Goal: Contribute content

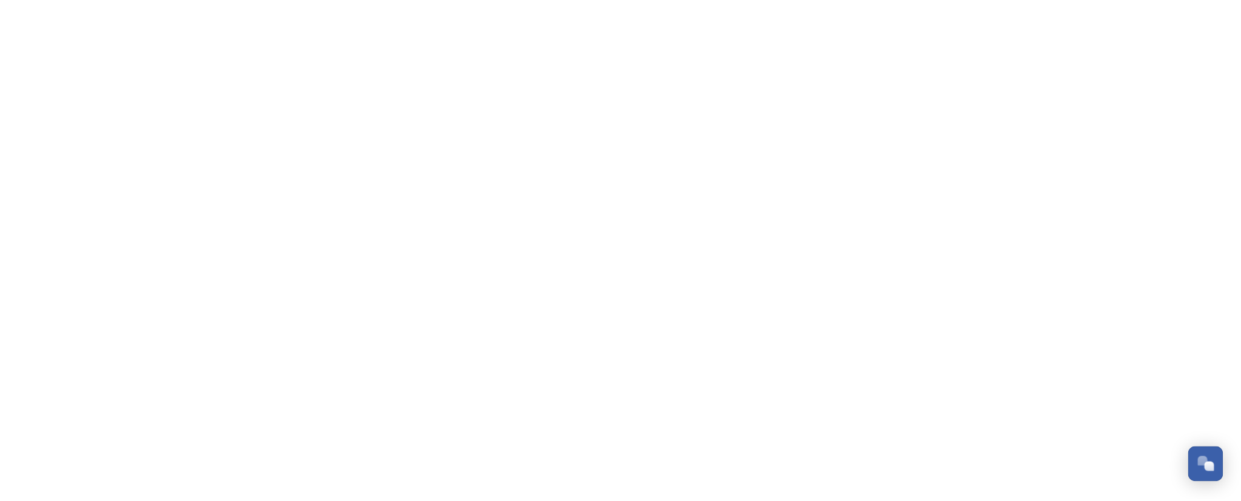
scroll to position [585, 0]
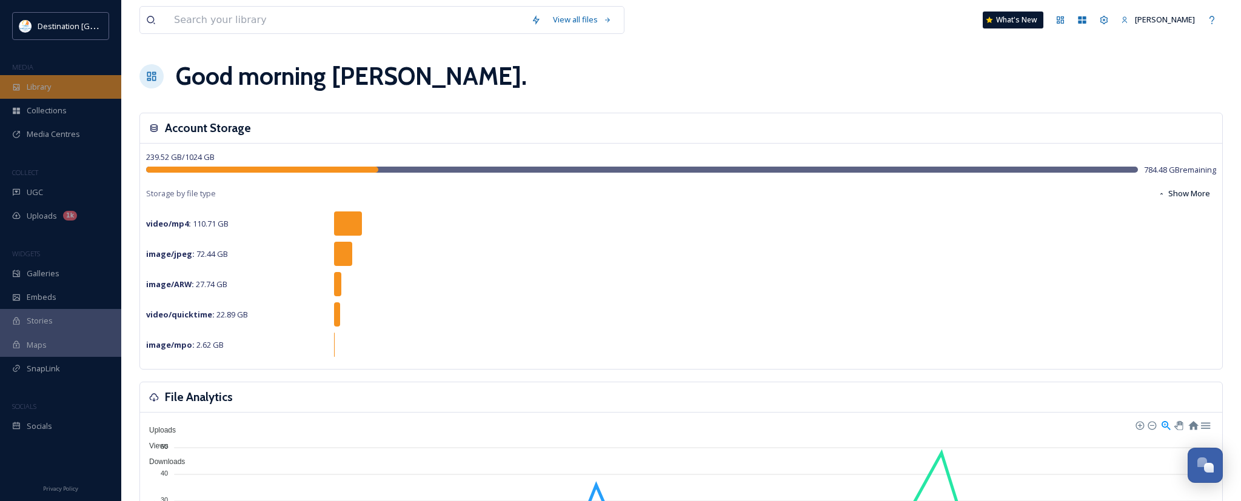
click at [59, 79] on div "Library" at bounding box center [60, 87] width 121 height 24
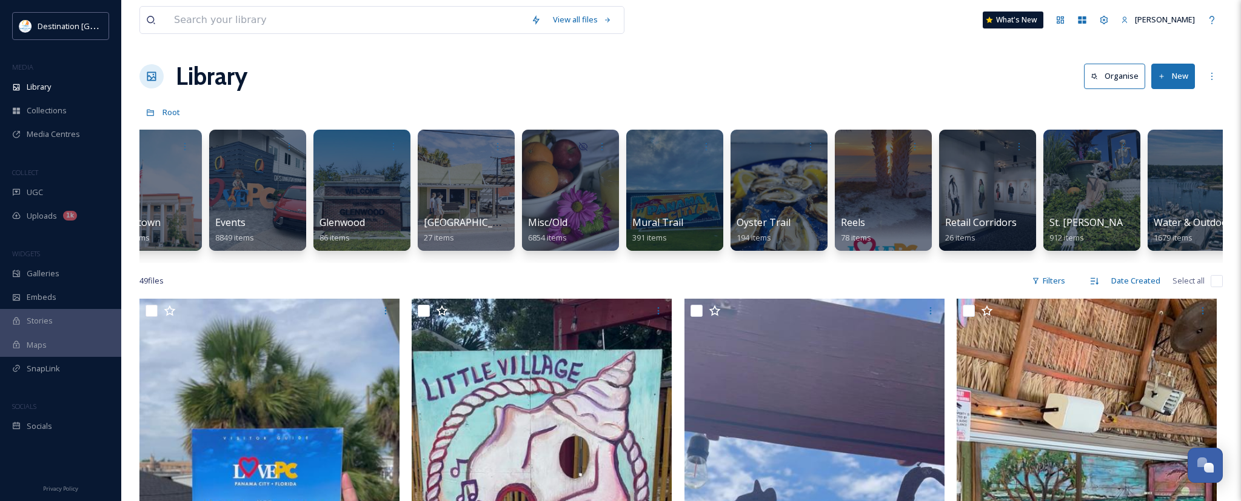
scroll to position [0, 667]
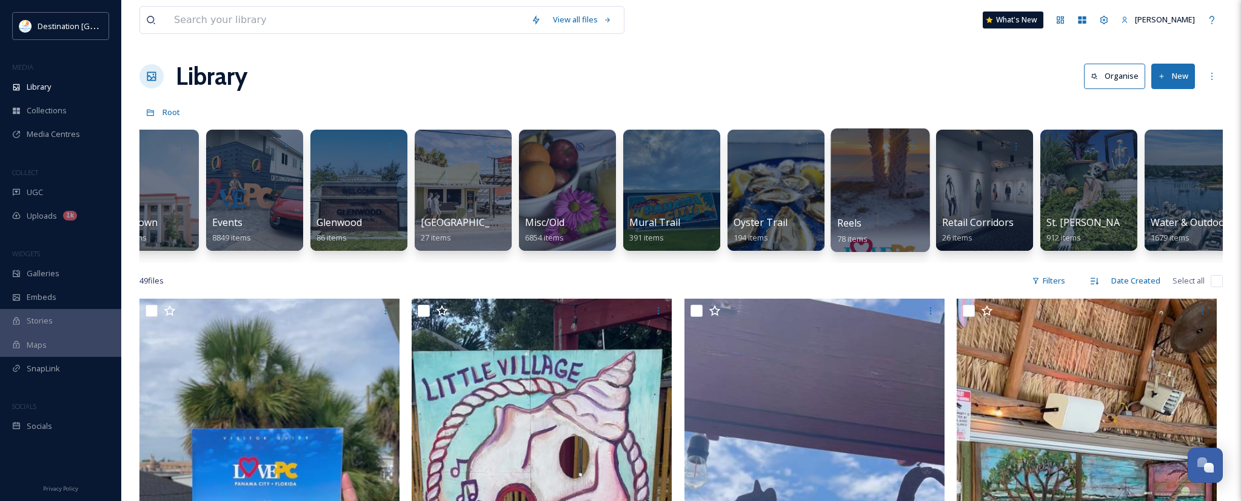
click at [861, 212] on div at bounding box center [879, 190] width 99 height 124
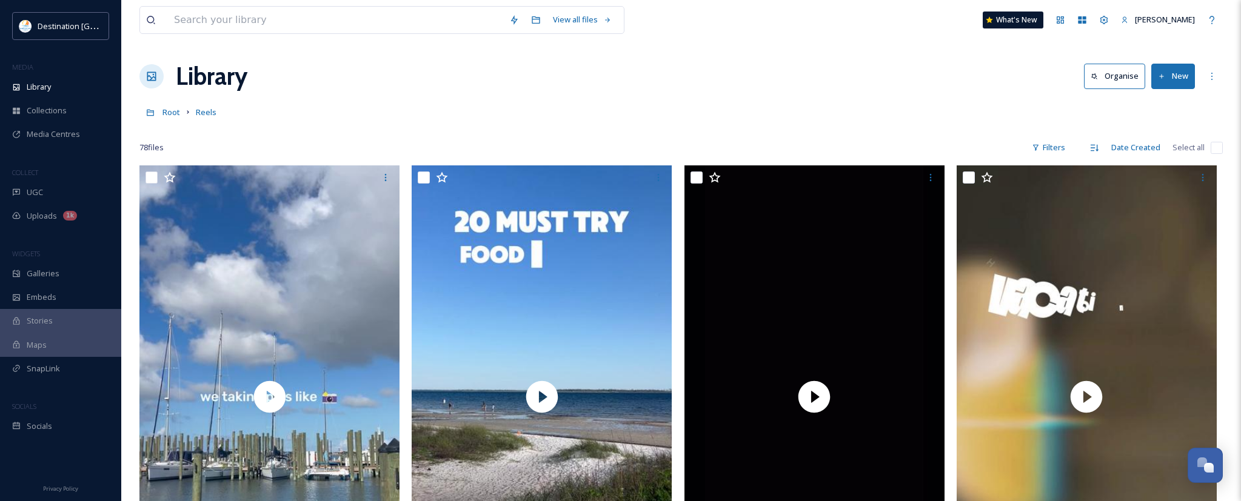
click at [1193, 81] on button "New" at bounding box center [1173, 76] width 44 height 25
click at [1169, 104] on span "File Upload" at bounding box center [1167, 105] width 40 height 12
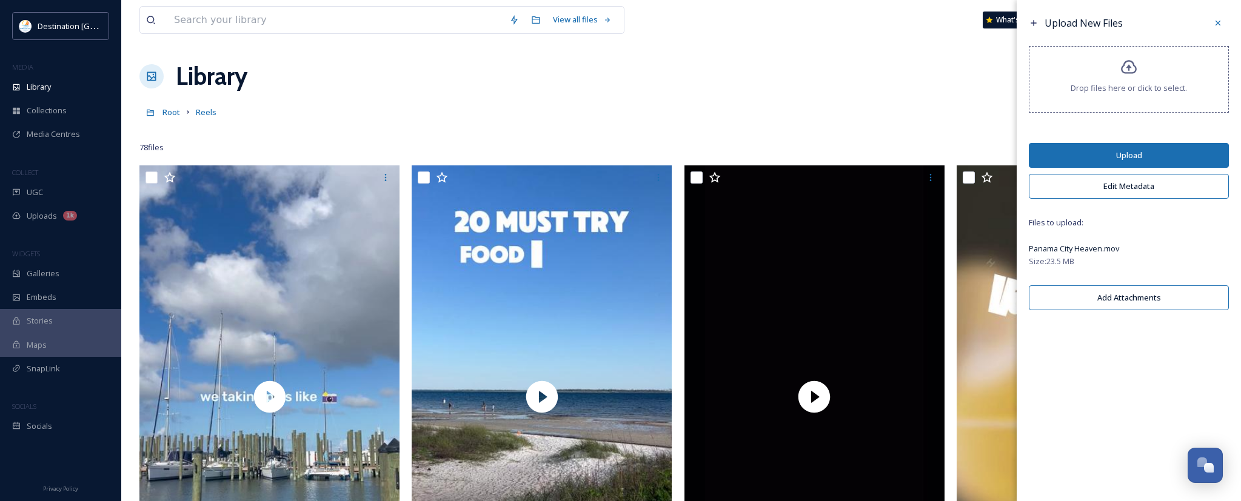
click at [1122, 153] on button "Upload" at bounding box center [1129, 155] width 200 height 25
